Goal: Information Seeking & Learning: Learn about a topic

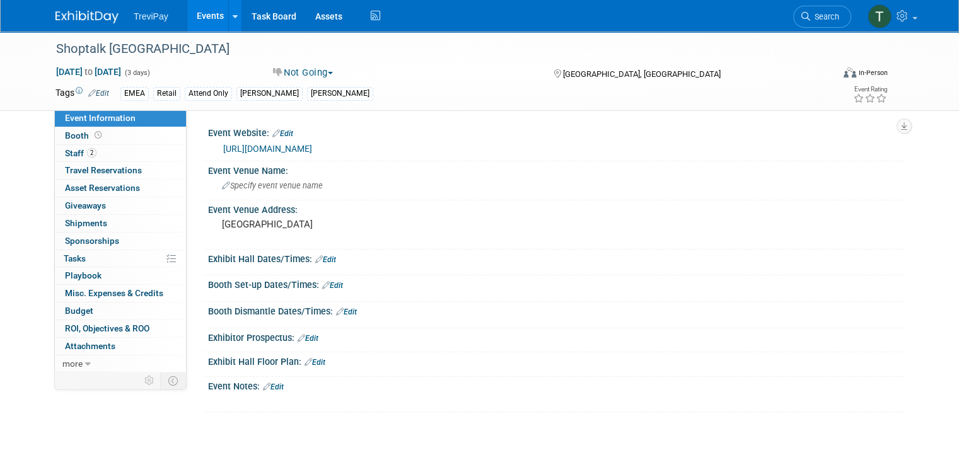
click at [192, 19] on link "Events" at bounding box center [210, 16] width 46 height 32
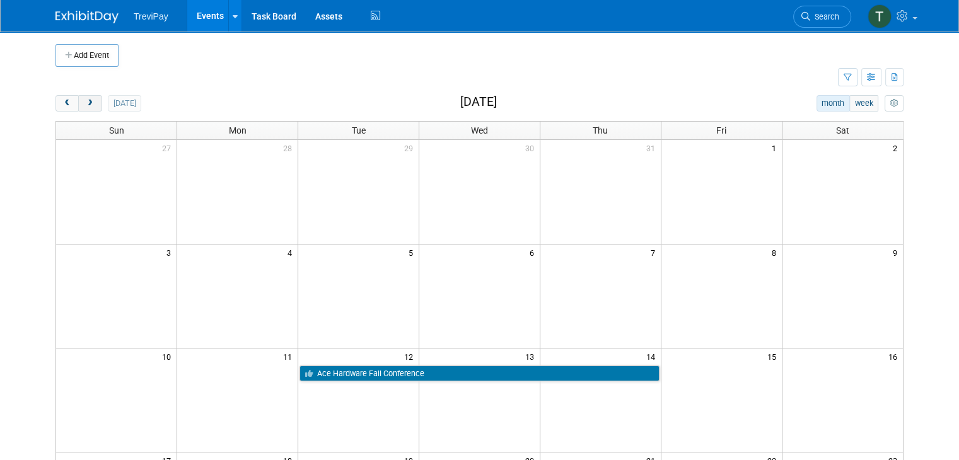
click at [85, 99] on button "next" at bounding box center [89, 103] width 23 height 16
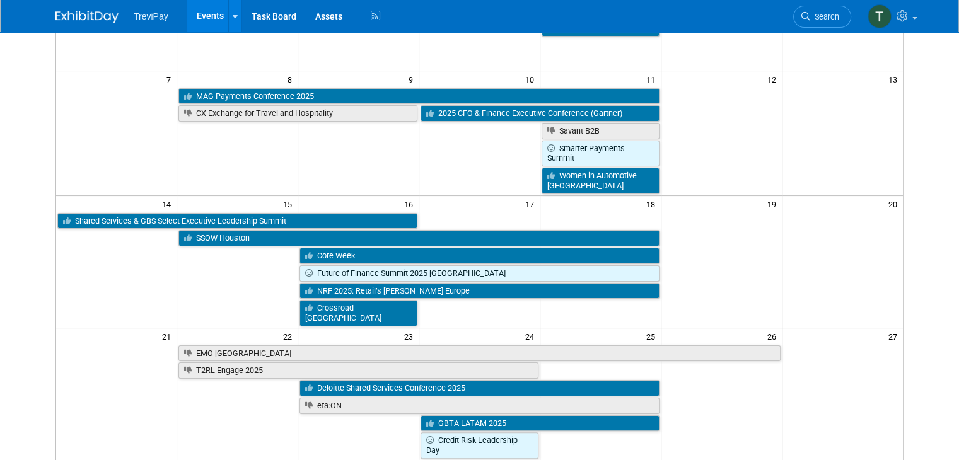
scroll to position [179, 0]
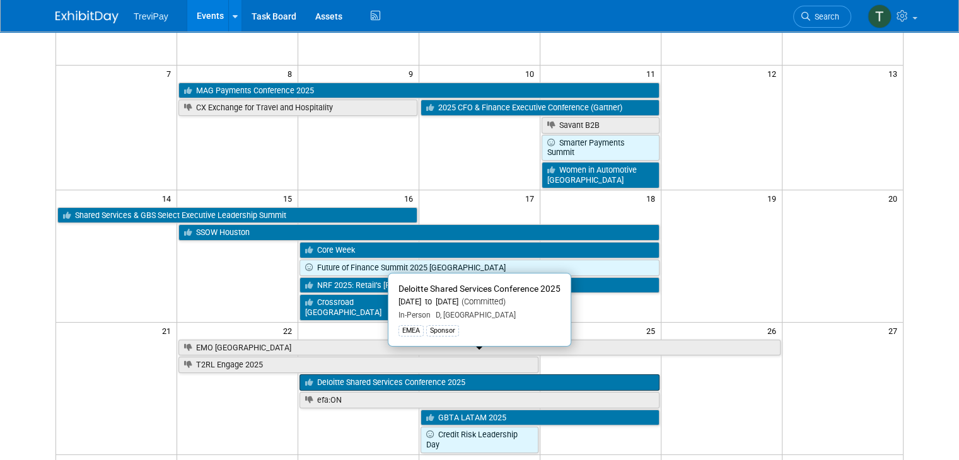
click at [330, 375] on link "Deloitte Shared Services Conference 2025" at bounding box center [480, 383] width 360 height 16
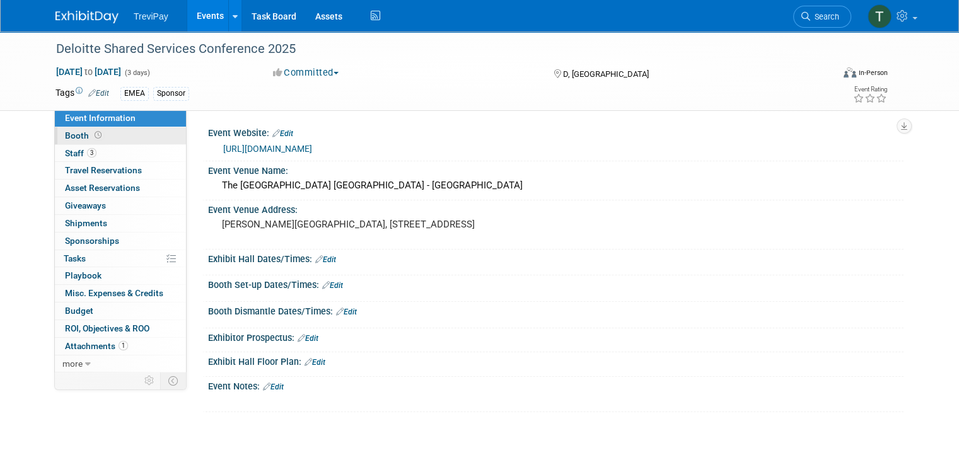
click at [73, 138] on span "Booth" at bounding box center [84, 136] width 39 height 10
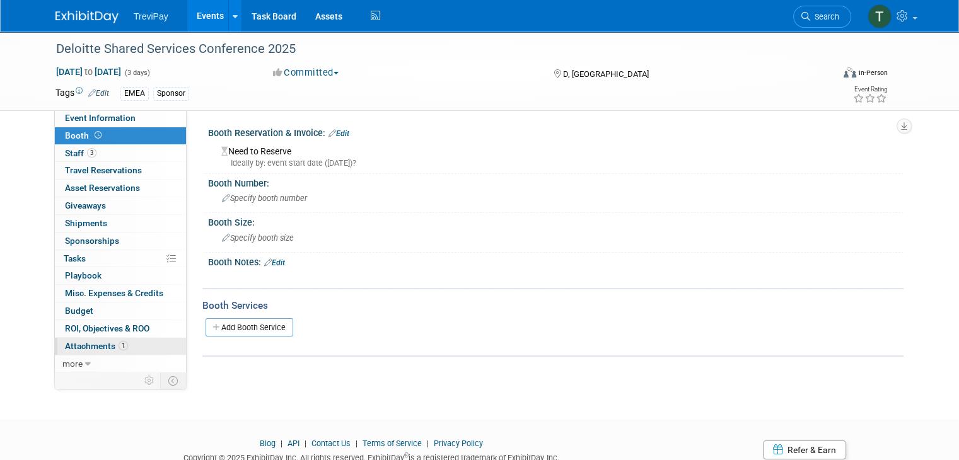
click at [86, 347] on span "Attachments 1" at bounding box center [96, 346] width 63 height 10
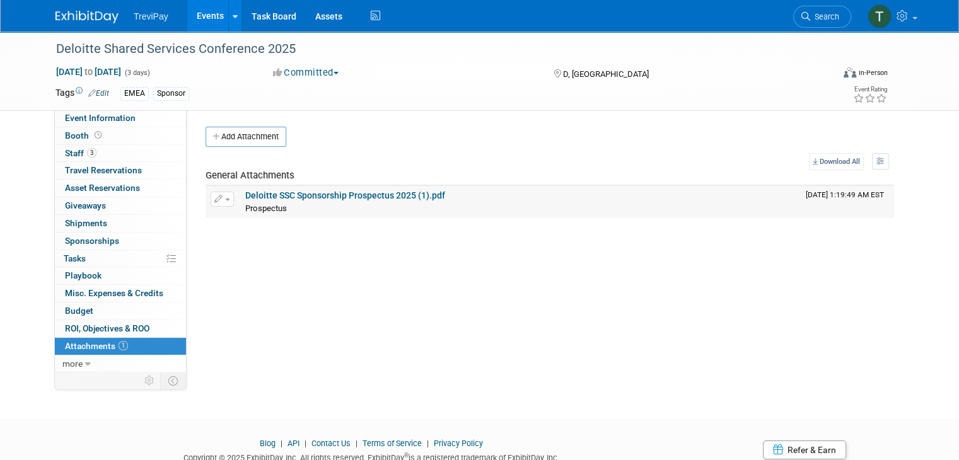
click at [300, 197] on link "Deloitte SSC Sponsorship Prospectus 2025 (1).pdf" at bounding box center [345, 196] width 200 height 10
click at [99, 149] on link "3 Staff 3" at bounding box center [120, 153] width 131 height 17
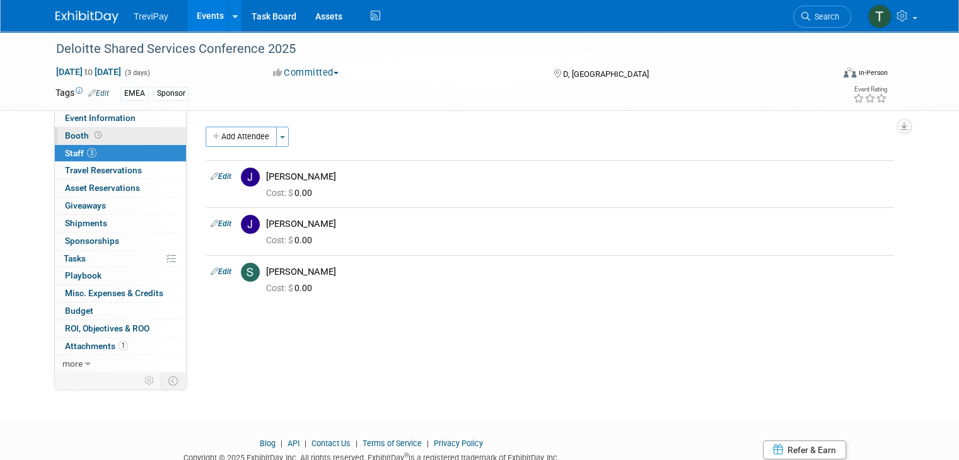
click at [89, 127] on link "Booth" at bounding box center [120, 135] width 131 height 17
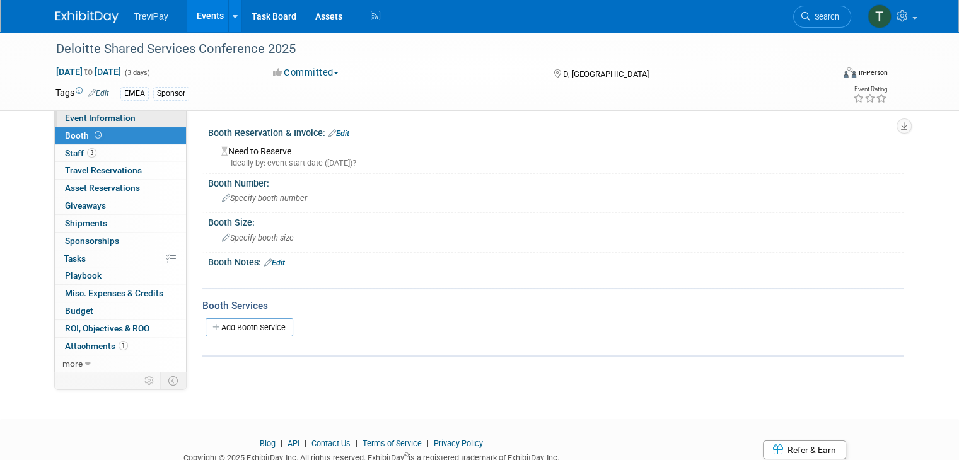
click at [90, 121] on span "Event Information" at bounding box center [100, 118] width 71 height 10
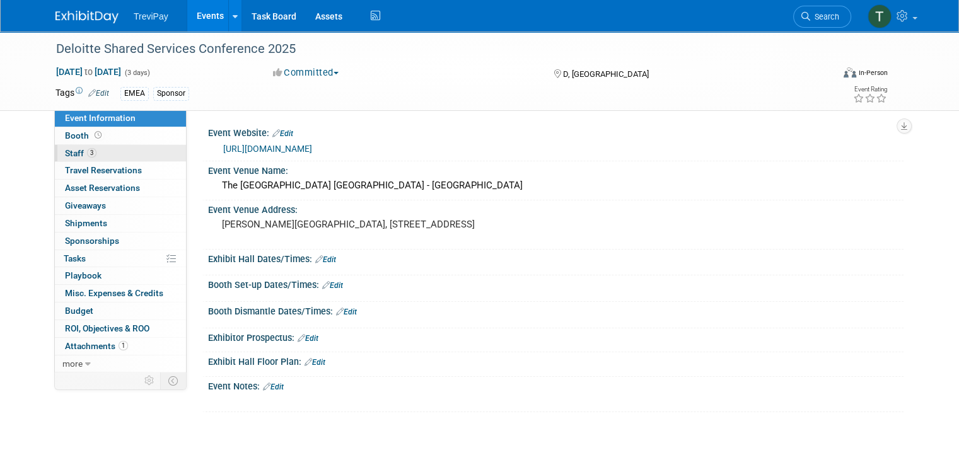
click at [99, 147] on link "3 Staff 3" at bounding box center [120, 153] width 131 height 17
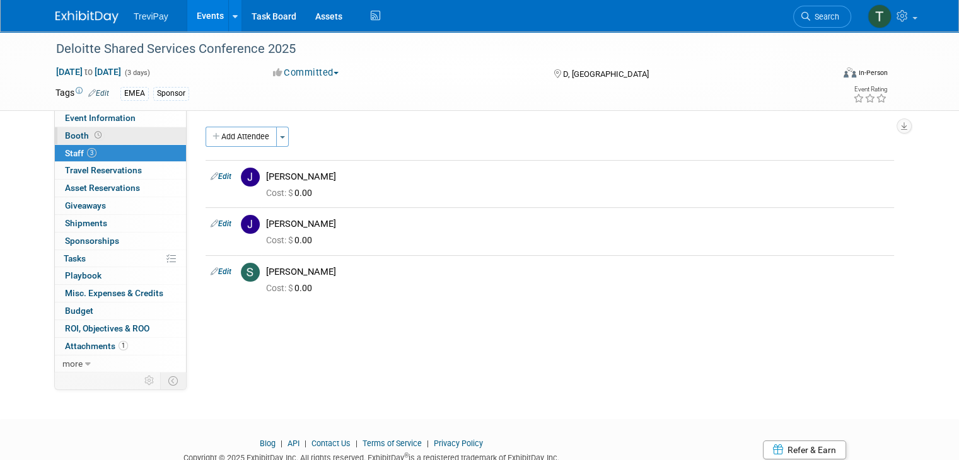
click at [95, 137] on link "Booth" at bounding box center [120, 135] width 131 height 17
